Goal: Information Seeking & Learning: Compare options

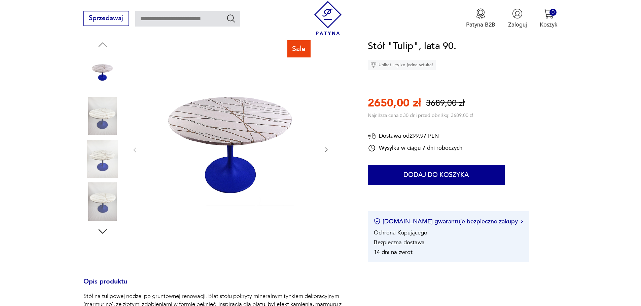
click at [323, 149] on icon "button" at bounding box center [326, 150] width 7 height 7
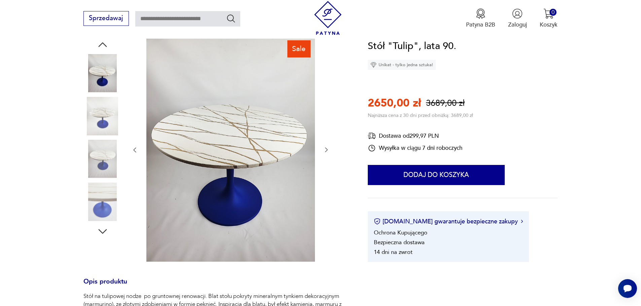
click at [323, 149] on icon "button" at bounding box center [326, 150] width 7 height 7
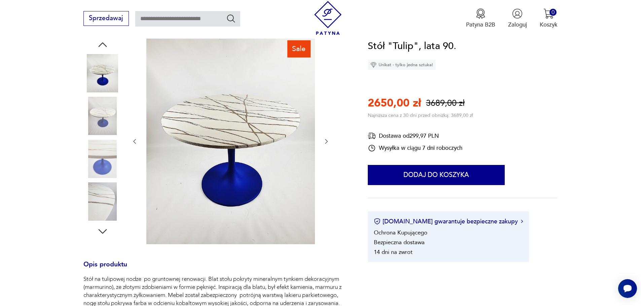
click at [329, 141] on icon "button" at bounding box center [326, 141] width 7 height 7
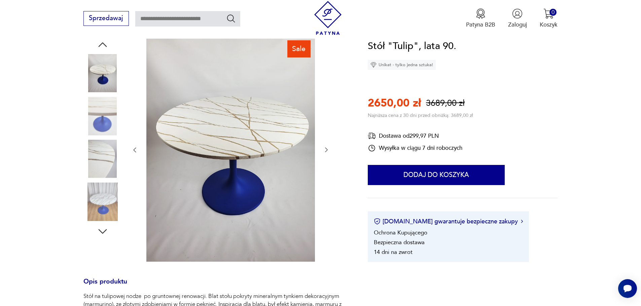
click at [327, 140] on div at bounding box center [230, 150] width 198 height 226
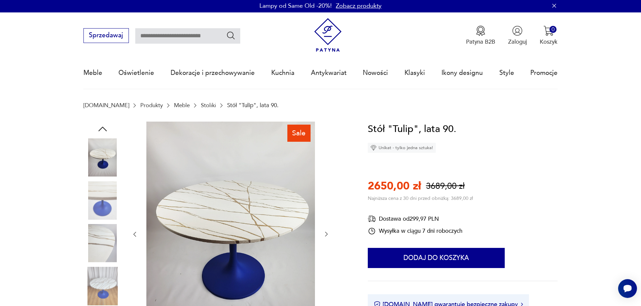
scroll to position [1, 0]
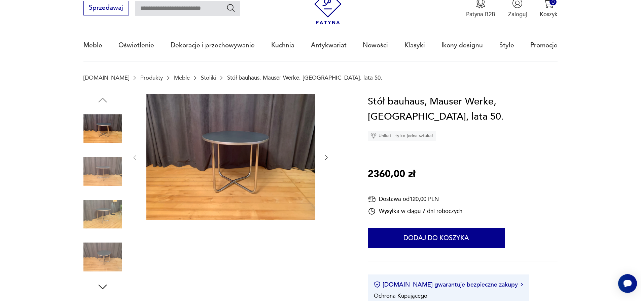
click at [176, 10] on input "text" at bounding box center [187, 8] width 105 height 15
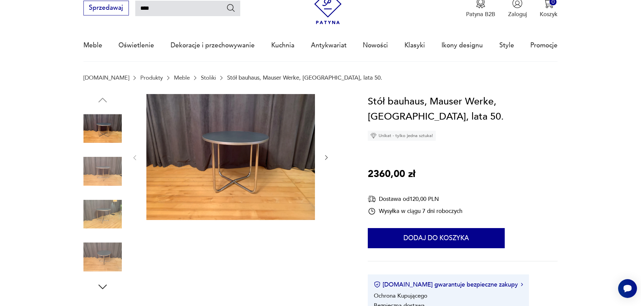
type input "****"
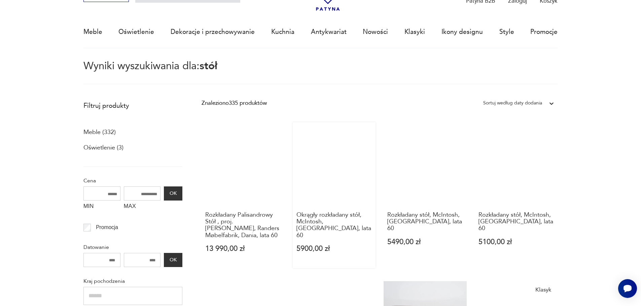
scroll to position [42, 0]
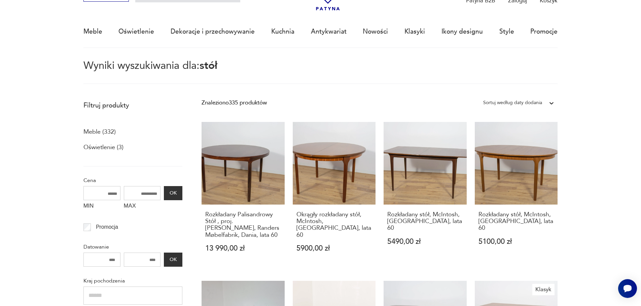
click at [150, 192] on input "MAX" at bounding box center [142, 193] width 37 height 14
type input "****"
click at [153, 192] on input "****" at bounding box center [142, 193] width 37 height 14
click at [174, 195] on button "OK" at bounding box center [173, 193] width 18 height 14
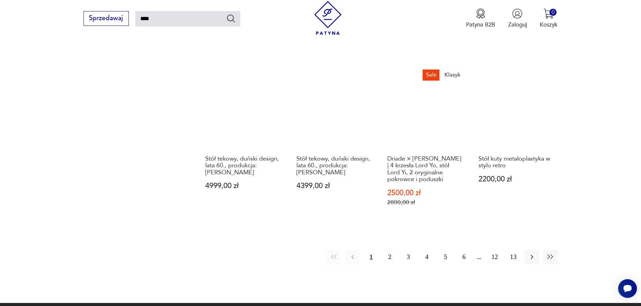
scroll to position [577, 0]
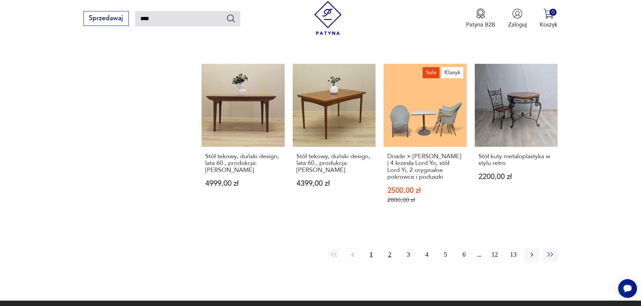
click at [387, 248] on button "2" at bounding box center [389, 255] width 14 height 14
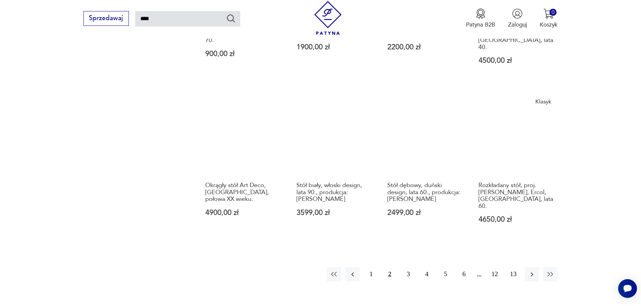
scroll to position [542, 0]
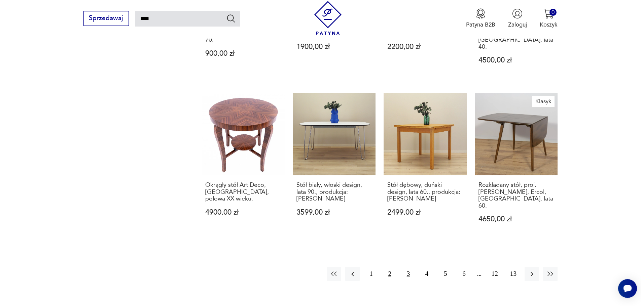
click at [410, 267] on button "3" at bounding box center [408, 274] width 14 height 14
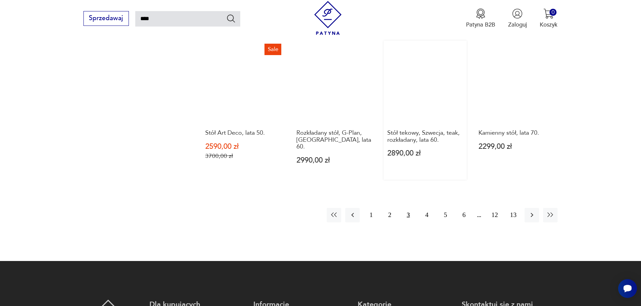
scroll to position [593, 0]
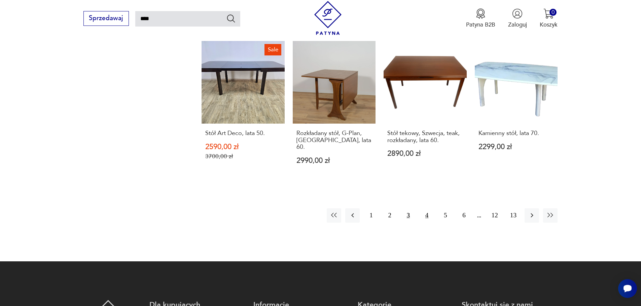
click at [426, 208] on button "4" at bounding box center [426, 215] width 14 height 14
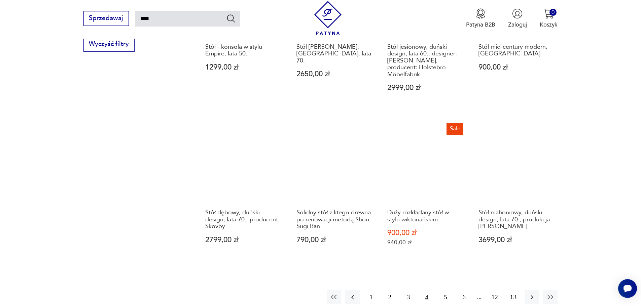
scroll to position [537, 0]
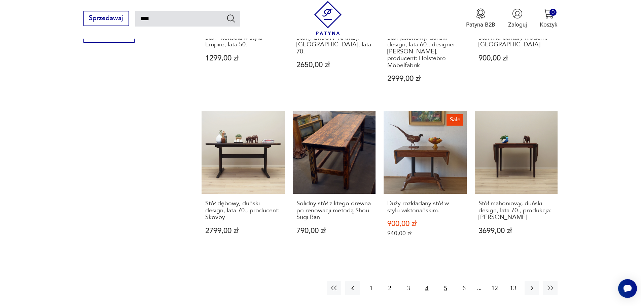
click at [442, 281] on button "5" at bounding box center [445, 288] width 14 height 14
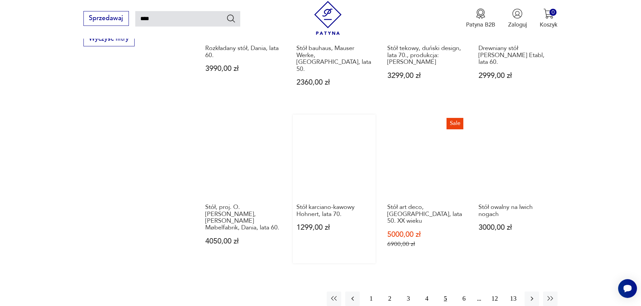
scroll to position [534, 0]
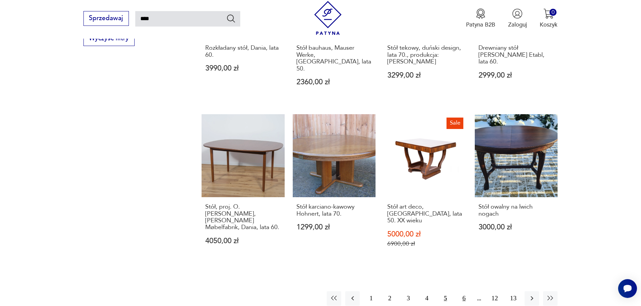
click at [464, 292] on button "6" at bounding box center [463, 299] width 14 height 14
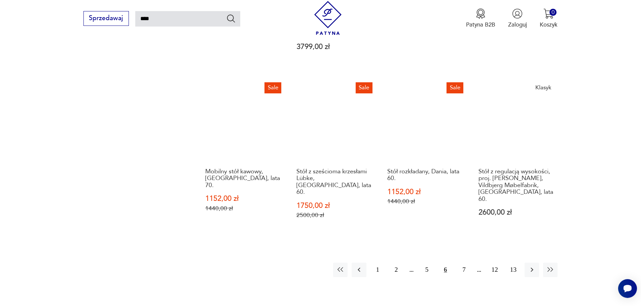
scroll to position [572, 0]
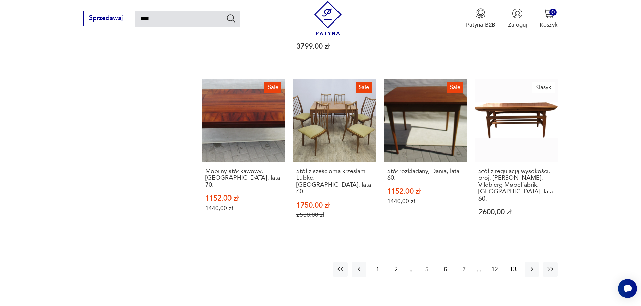
click at [465, 263] on button "7" at bounding box center [463, 270] width 14 height 14
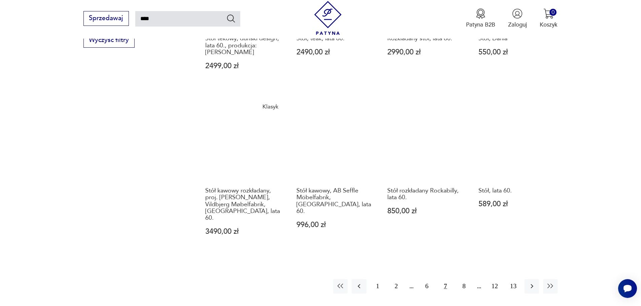
scroll to position [532, 0]
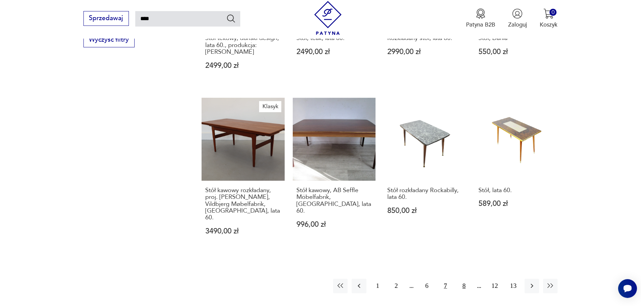
click at [463, 279] on button "8" at bounding box center [463, 286] width 14 height 14
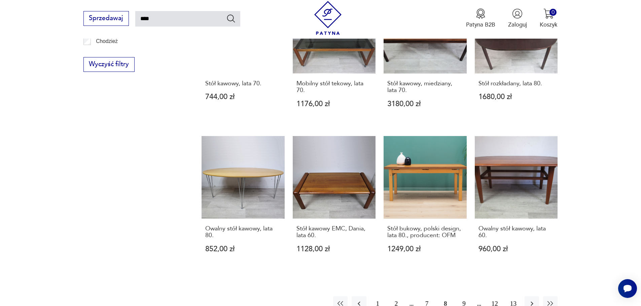
scroll to position [626, 0]
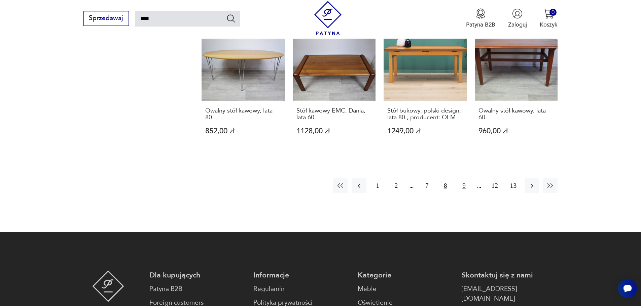
click at [464, 179] on button "9" at bounding box center [463, 186] width 14 height 14
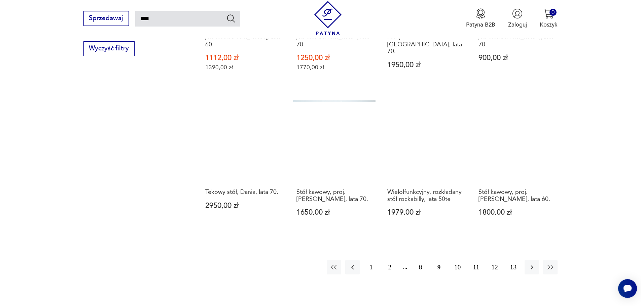
scroll to position [524, 0]
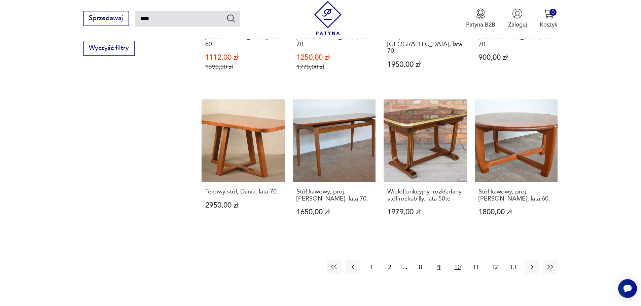
click at [461, 260] on button "10" at bounding box center [457, 267] width 14 height 14
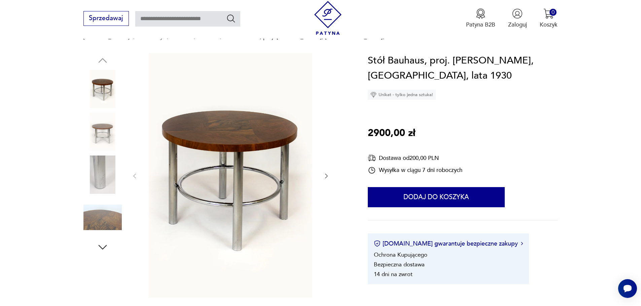
click at [105, 245] on icon "button" at bounding box center [102, 247] width 12 height 12
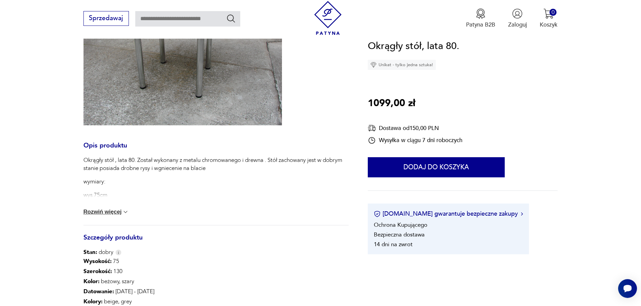
scroll to position [146, 0]
click at [102, 214] on button "Rozwiń więcej" at bounding box center [106, 211] width 46 height 7
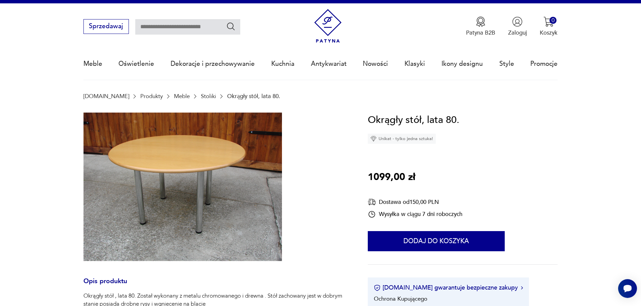
scroll to position [10, 0]
